Goal: Contribute content: Contribute content

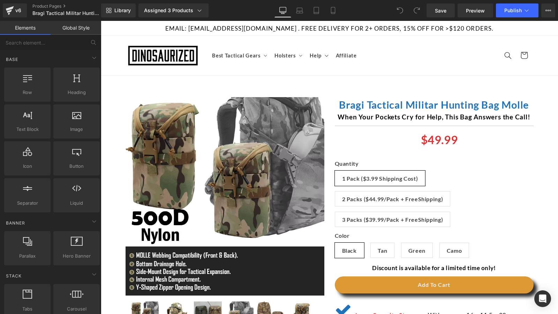
click at [322, 76] on div "(P) Image Liquid" at bounding box center [329, 308] width 457 height 464
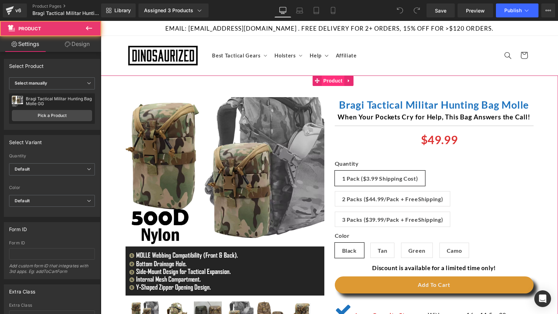
click at [322, 78] on span "Product" at bounding box center [332, 81] width 23 height 10
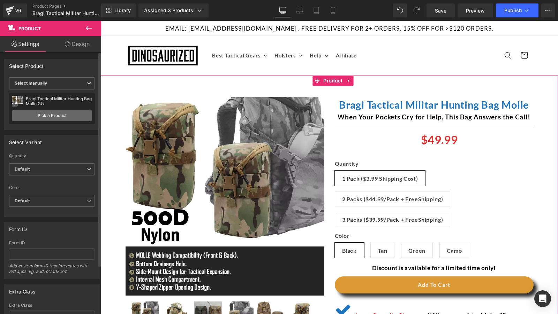
click at [71, 121] on link "Pick a Product" at bounding box center [52, 115] width 80 height 11
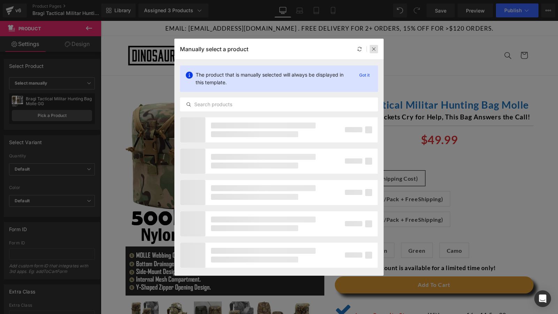
click at [371, 49] on icon at bounding box center [373, 49] width 5 height 5
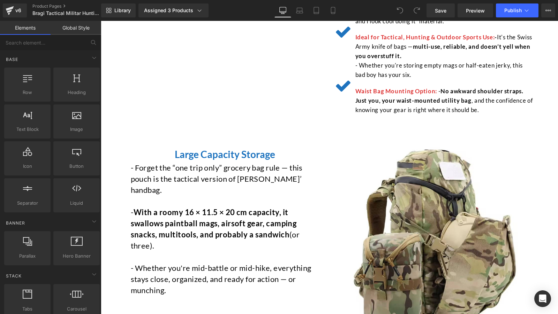
scroll to position [439, 0]
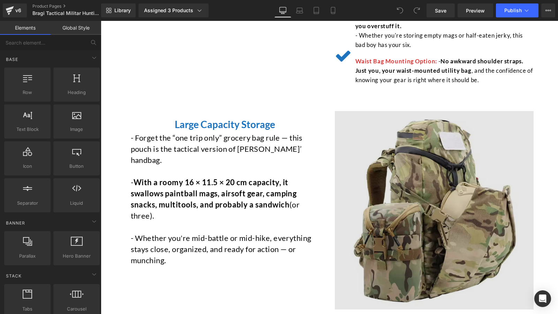
click at [407, 189] on img at bounding box center [434, 210] width 199 height 199
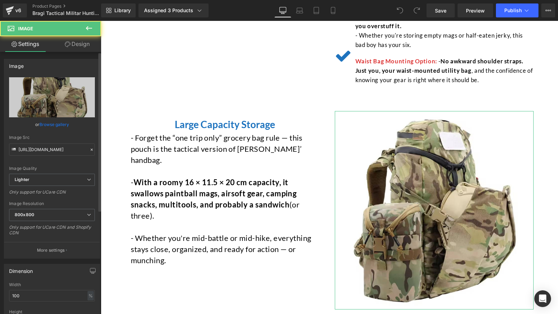
click at [57, 125] on link "Browse gallery" at bounding box center [54, 125] width 30 height 12
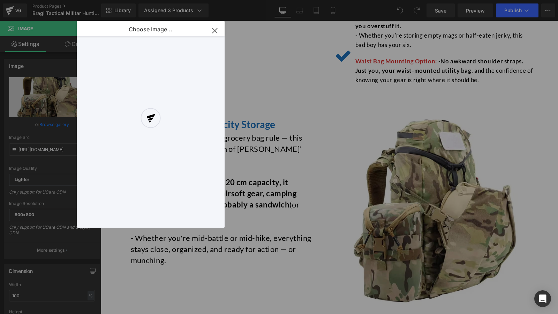
click at [100, 61] on div at bounding box center [151, 124] width 148 height 207
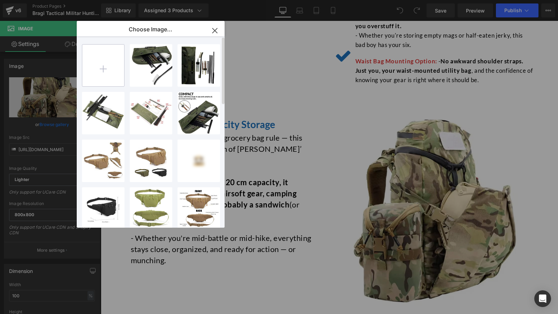
click at [100, 61] on input "file" at bounding box center [103, 66] width 42 height 42
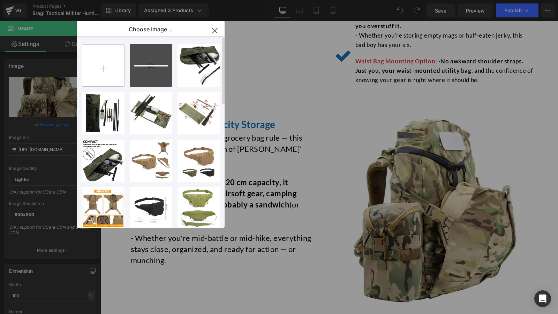
click at [105, 71] on input "file" at bounding box center [103, 66] width 42 height 42
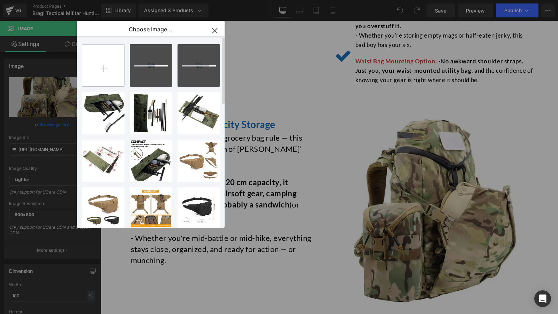
click at [105, 71] on input "file" at bounding box center [103, 66] width 42 height 42
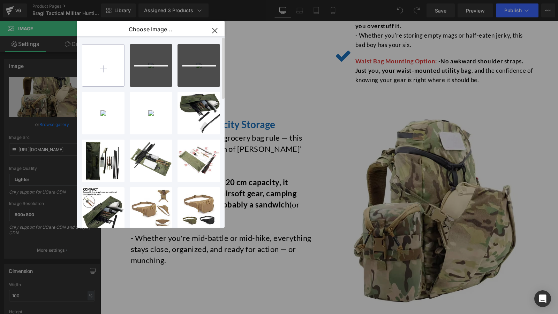
click at [105, 71] on input "file" at bounding box center [103, 66] width 42 height 42
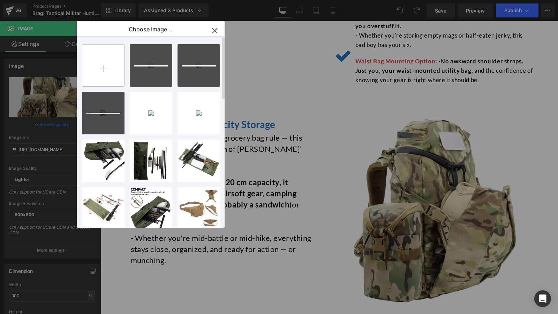
click at [105, 71] on input "file" at bounding box center [103, 66] width 42 height 42
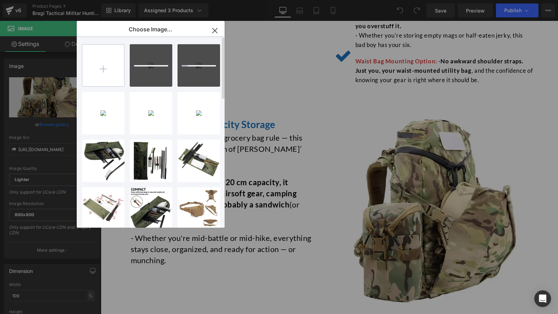
type input "C:\fakepath\7.jpg"
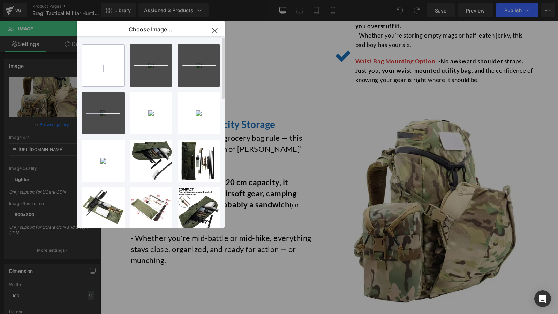
click at [107, 70] on input "file" at bounding box center [103, 66] width 42 height 42
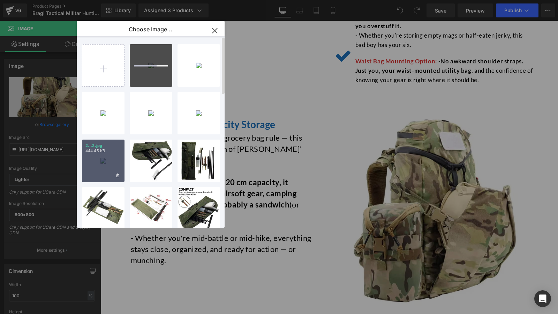
click at [111, 170] on div "2...2.jpg 444.45 KB" at bounding box center [103, 161] width 43 height 43
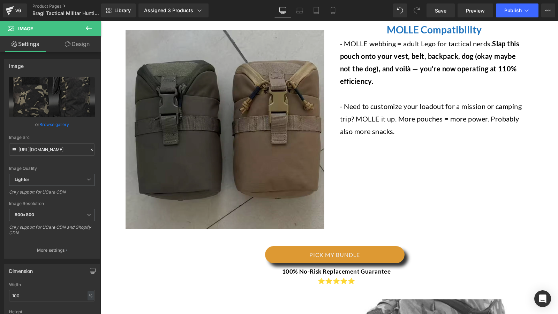
scroll to position [830, 0]
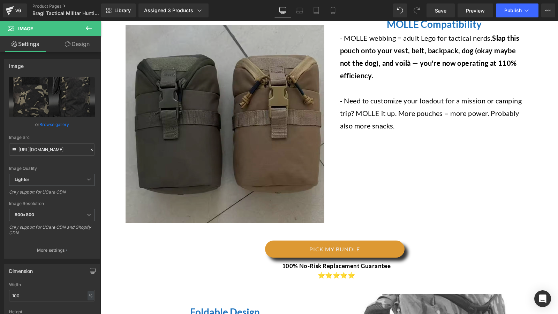
click at [245, 139] on img at bounding box center [224, 124] width 199 height 199
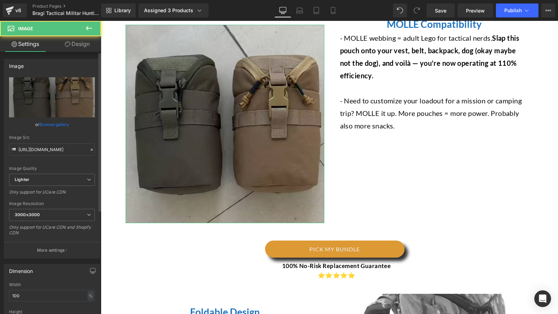
click at [70, 125] on div "or Browse gallery" at bounding box center [52, 124] width 86 height 7
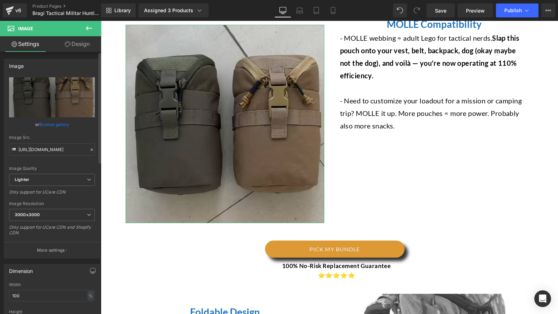
click at [52, 122] on link "Browse gallery" at bounding box center [54, 125] width 30 height 12
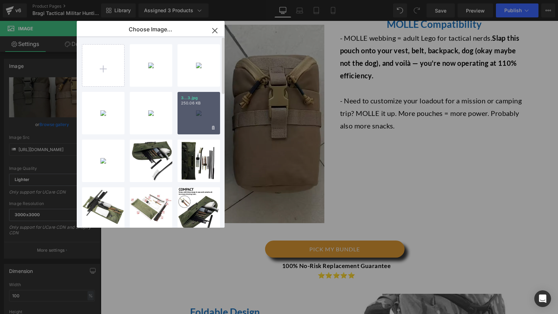
click at [196, 120] on div "3...3.jpg 250.06 KB" at bounding box center [198, 113] width 43 height 43
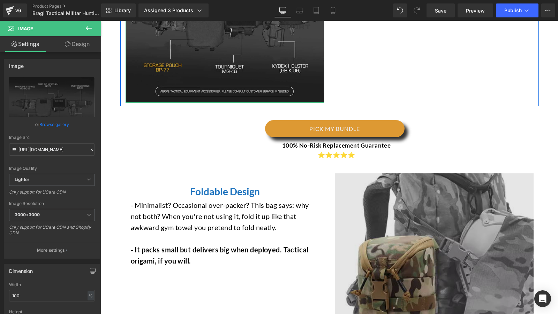
scroll to position [973, 0]
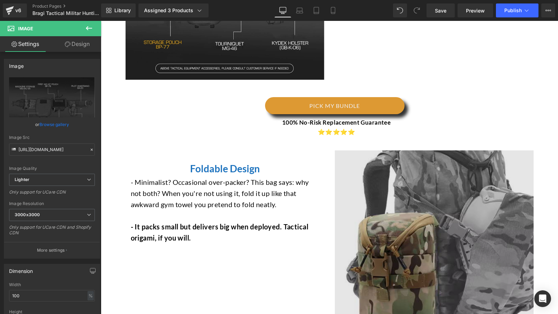
click at [411, 212] on img at bounding box center [434, 250] width 199 height 199
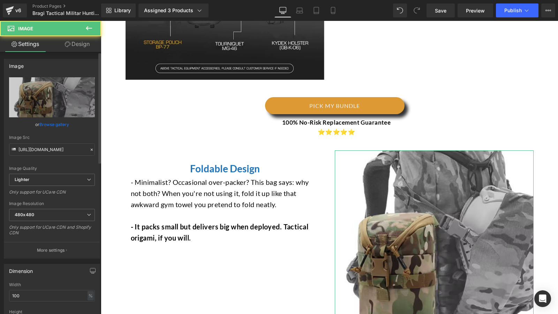
click at [61, 125] on link "Browse gallery" at bounding box center [54, 125] width 30 height 12
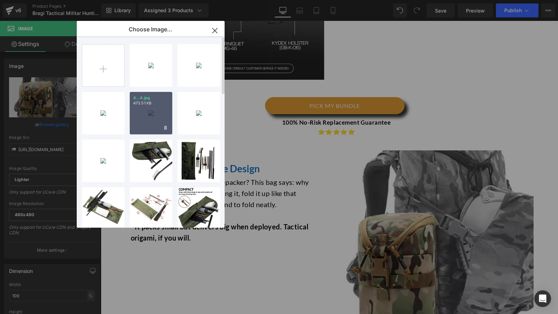
drag, startPoint x: 154, startPoint y: 105, endPoint x: 124, endPoint y: 101, distance: 30.9
click at [154, 105] on p "473.51 KB" at bounding box center [151, 103] width 36 height 5
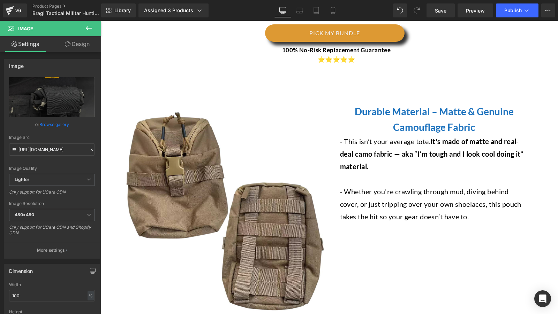
scroll to position [1326, 0]
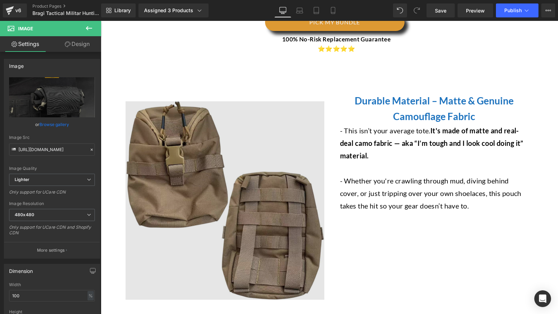
click at [194, 181] on img at bounding box center [224, 200] width 199 height 199
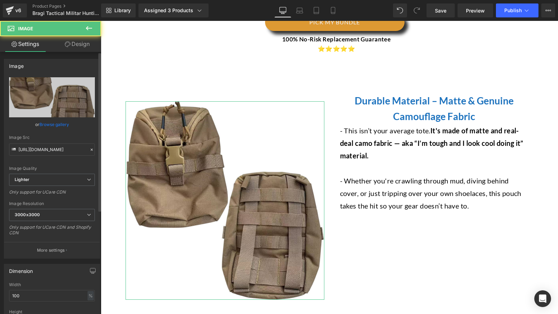
click at [61, 125] on link "Browse gallery" at bounding box center [54, 125] width 30 height 12
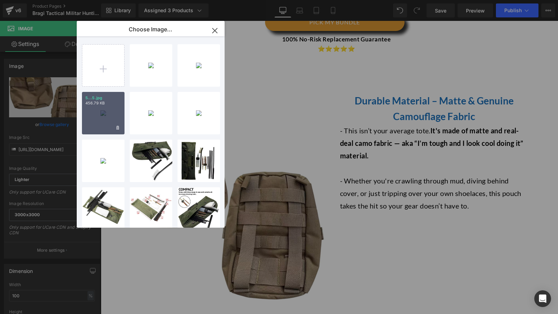
click at [110, 104] on p "456.79 KB" at bounding box center [103, 103] width 36 height 5
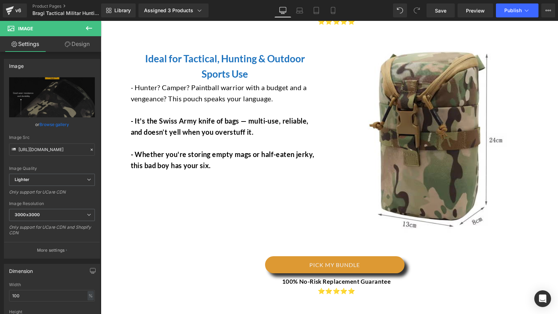
scroll to position [1696, 0]
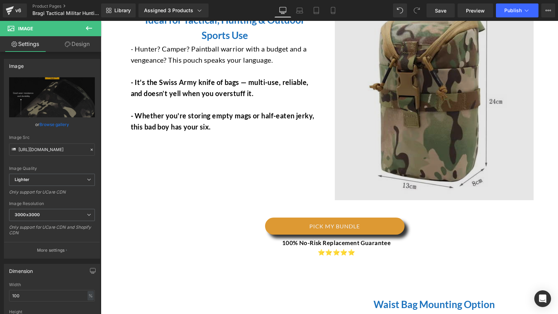
click at [399, 114] on img at bounding box center [434, 101] width 199 height 199
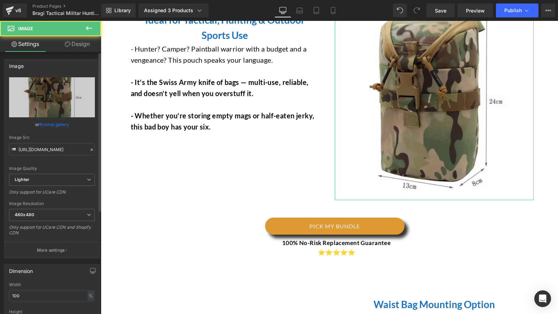
click at [55, 124] on link "Browse gallery" at bounding box center [54, 125] width 30 height 12
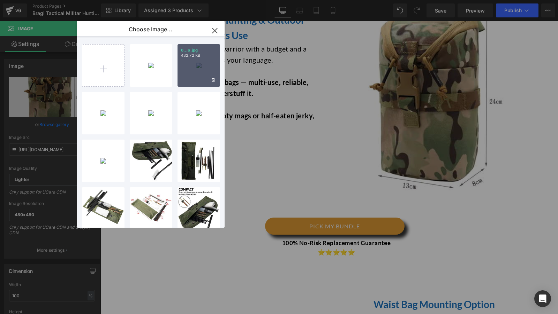
click at [190, 67] on div "6...6.jpg 432.72 KB" at bounding box center [198, 65] width 43 height 43
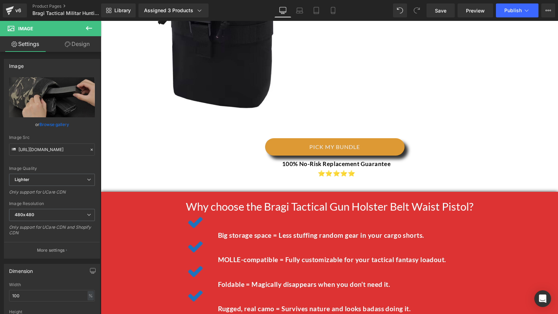
scroll to position [2078, 0]
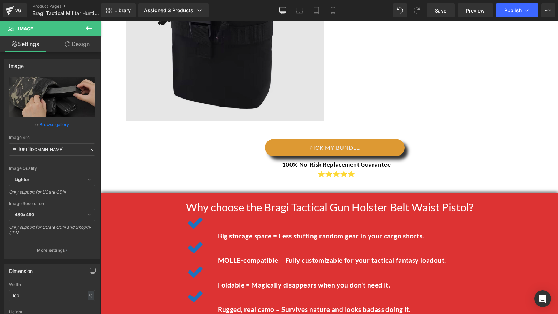
click at [259, 89] on img at bounding box center [224, 22] width 199 height 199
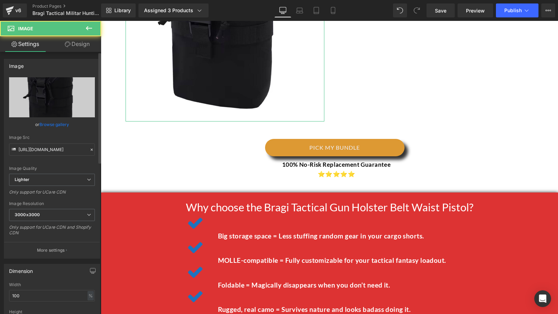
click at [63, 125] on link "Browse gallery" at bounding box center [54, 125] width 30 height 12
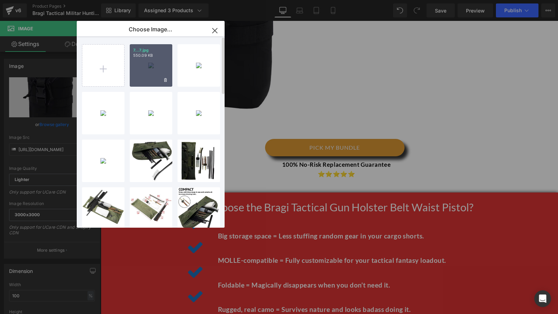
click at [149, 67] on div "7...7.jpg 550.09 KB" at bounding box center [151, 65] width 43 height 43
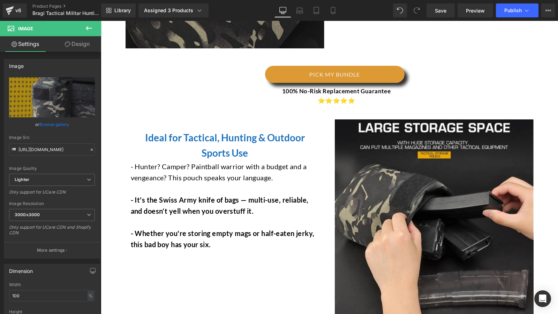
scroll to position [1108, 0]
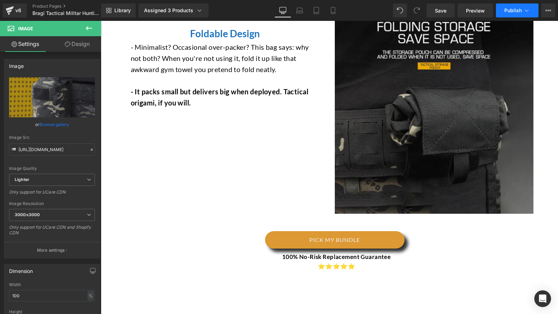
click at [504, 14] on button "Publish" at bounding box center [517, 10] width 43 height 14
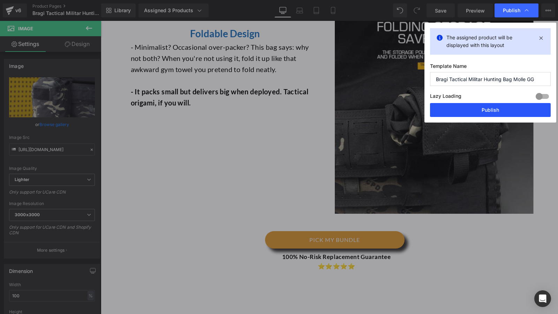
click at [486, 112] on button "Publish" at bounding box center [490, 110] width 121 height 14
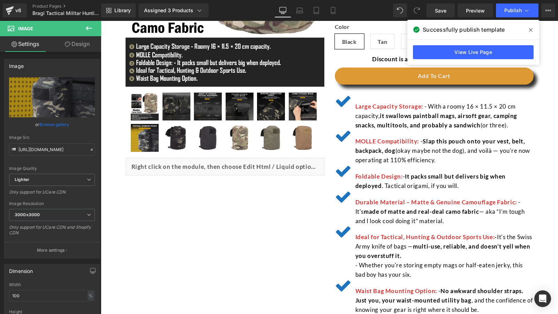
scroll to position [0, 0]
